Goal: Find specific page/section: Find specific page/section

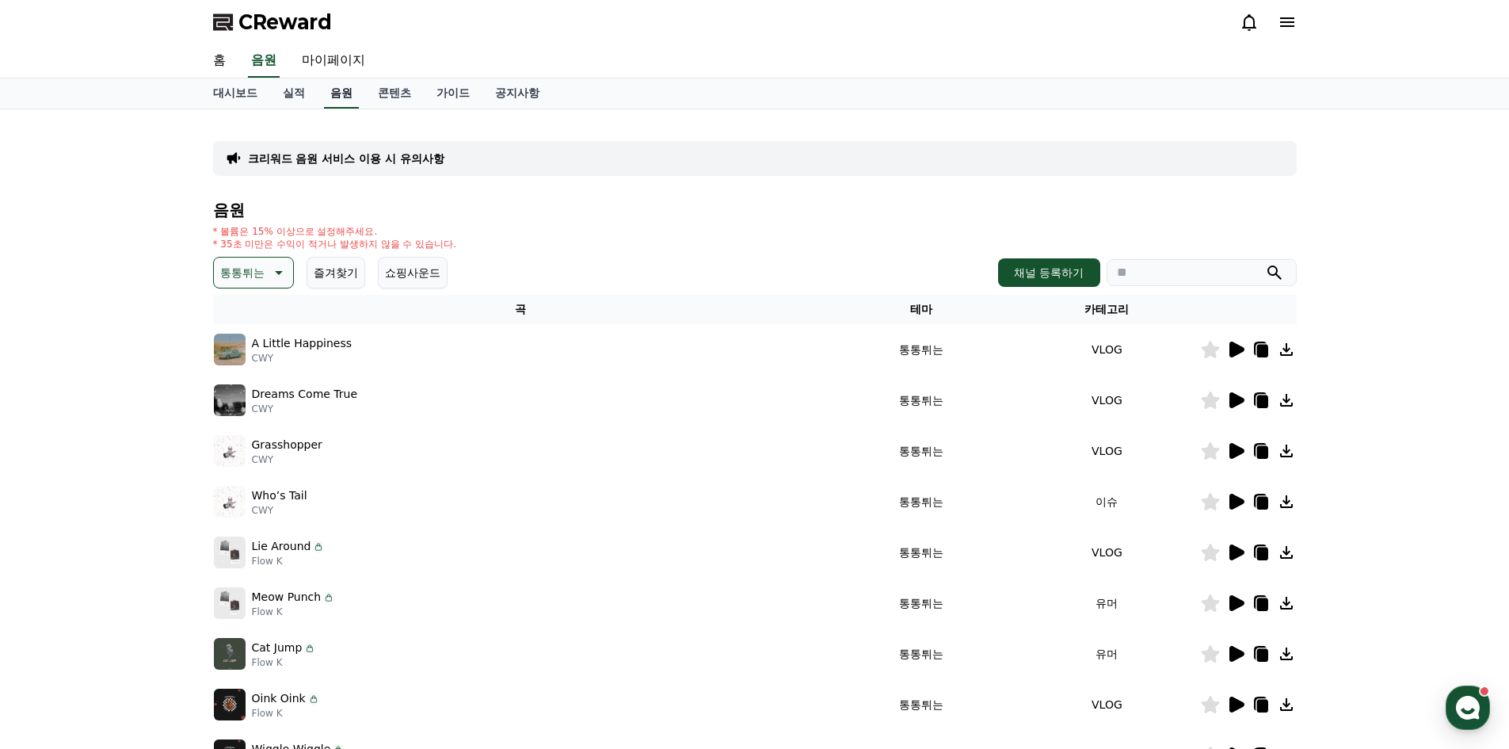
click at [339, 93] on link "음원" at bounding box center [341, 93] width 35 height 30
click at [390, 92] on link "콘텐츠" at bounding box center [394, 93] width 59 height 30
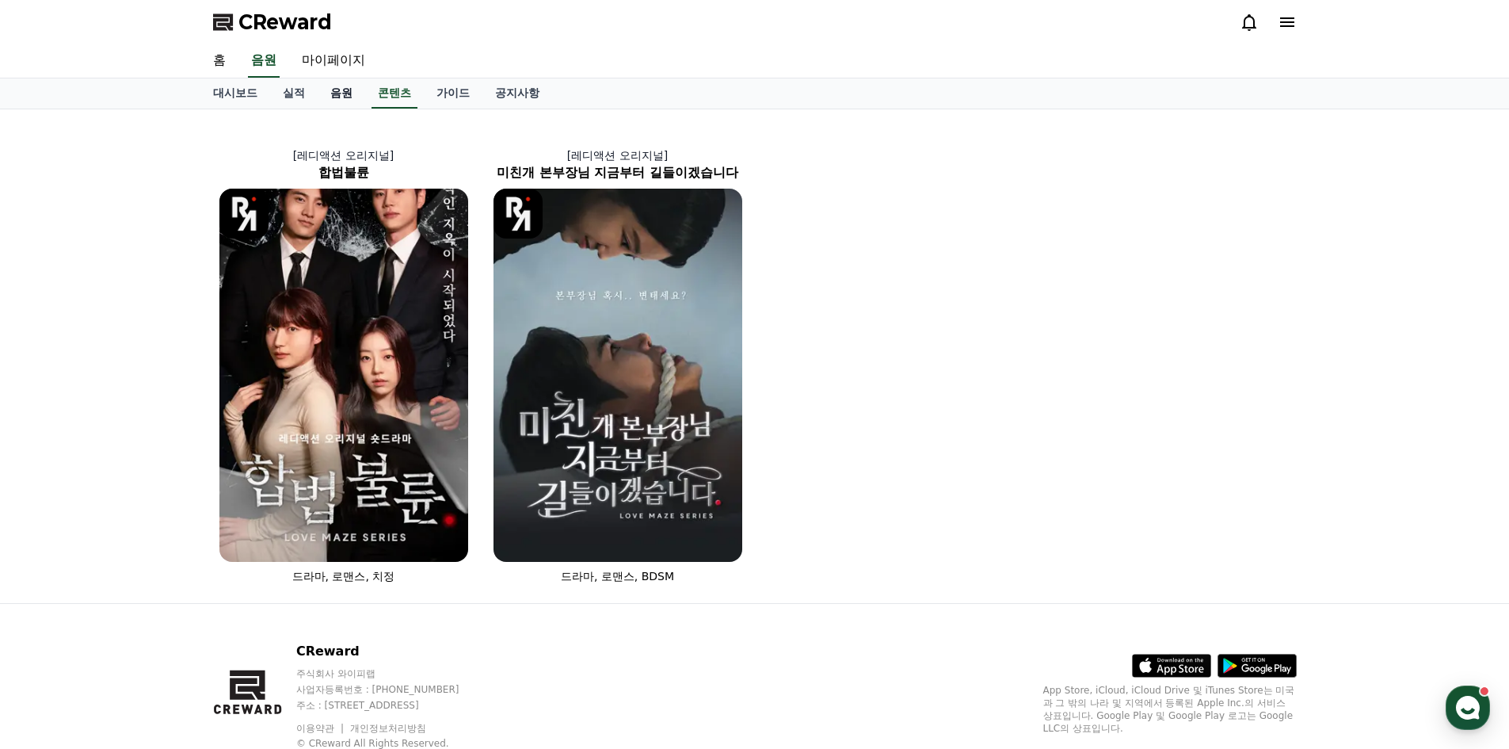
click at [355, 95] on link "음원" at bounding box center [342, 93] width 48 height 30
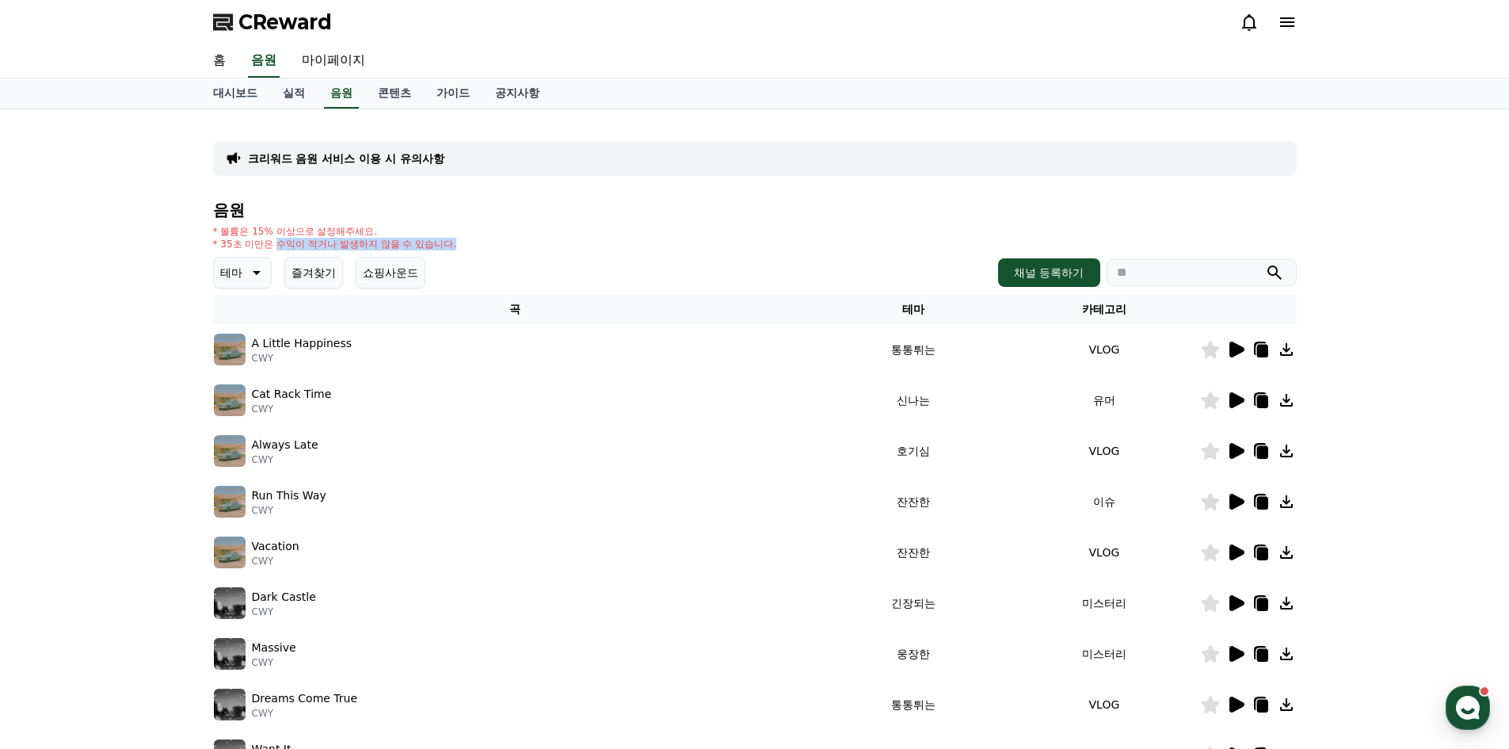
drag, startPoint x: 276, startPoint y: 242, endPoint x: 632, endPoint y: 238, distance: 356.4
click at [632, 238] on div "* 볼륨은 15% 이상으로 설정해주세요. * 35초 미만은 수익이 적거나 발생하지 않을 수 있습니다." at bounding box center [755, 237] width 1084 height 25
click at [299, 98] on link "실적" at bounding box center [294, 93] width 48 height 30
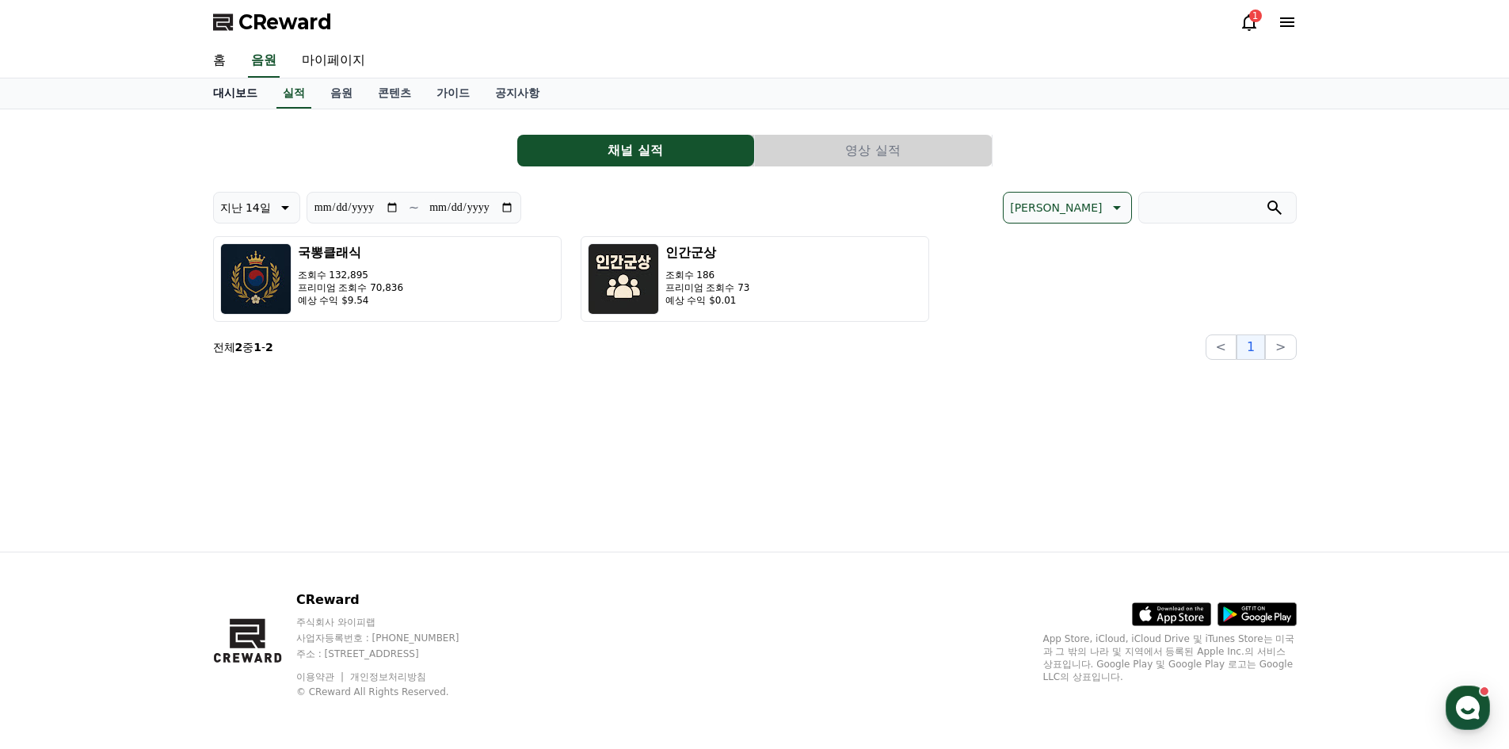
click at [225, 85] on link "대시보드" at bounding box center [235, 93] width 70 height 30
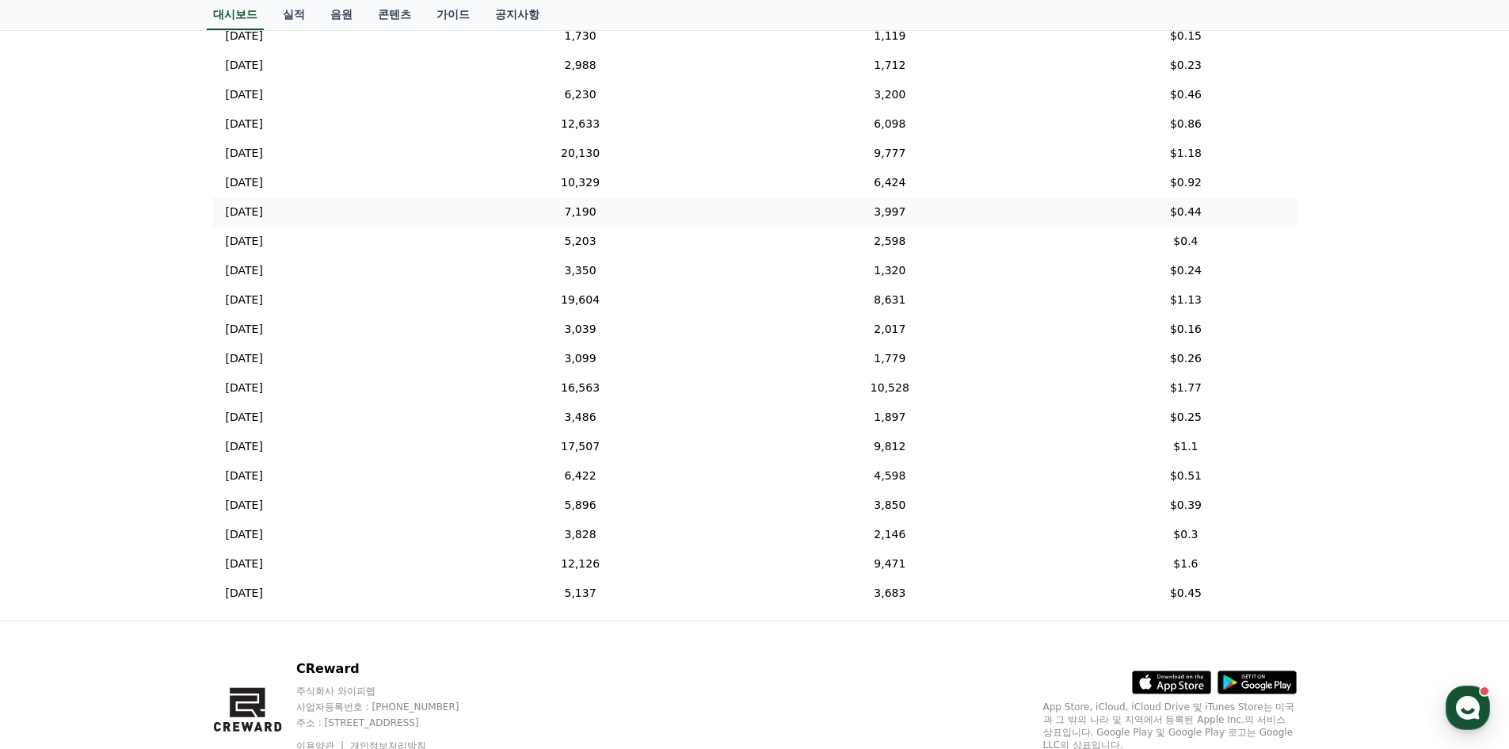
scroll to position [503, 0]
